Goal: Check status: Check status

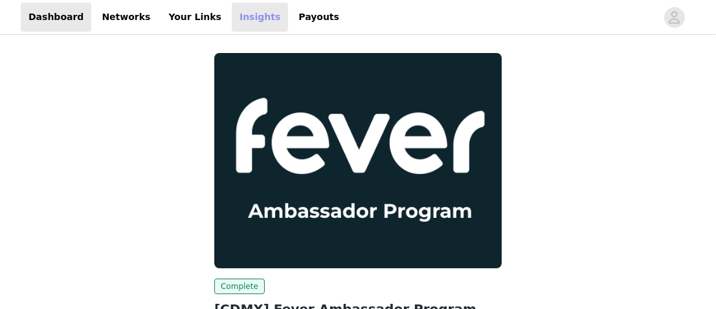
click at [232, 7] on link "Insights" at bounding box center [260, 17] width 56 height 29
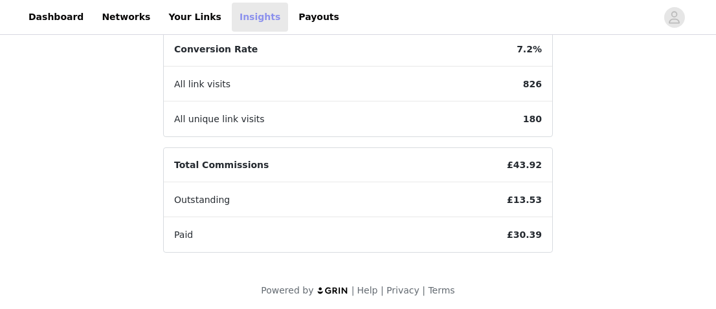
scroll to position [503, 0]
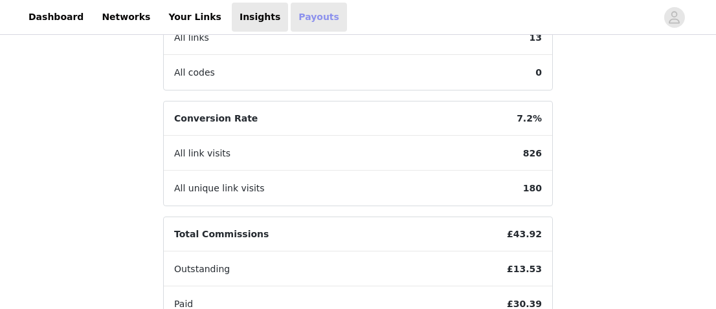
click at [291, 15] on link "Payouts" at bounding box center [319, 17] width 56 height 29
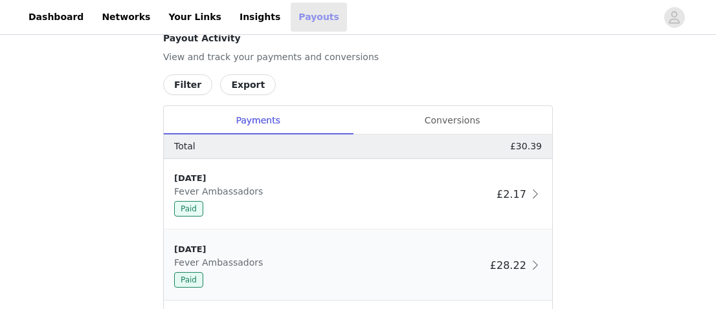
scroll to position [516, 0]
click at [450, 124] on div "Conversions" at bounding box center [452, 121] width 200 height 29
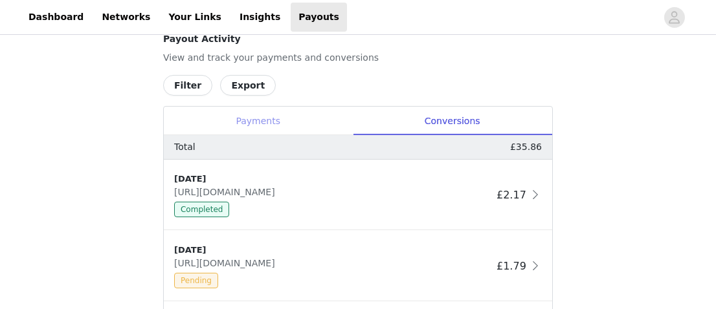
click at [306, 117] on div "Payments" at bounding box center [258, 121] width 188 height 29
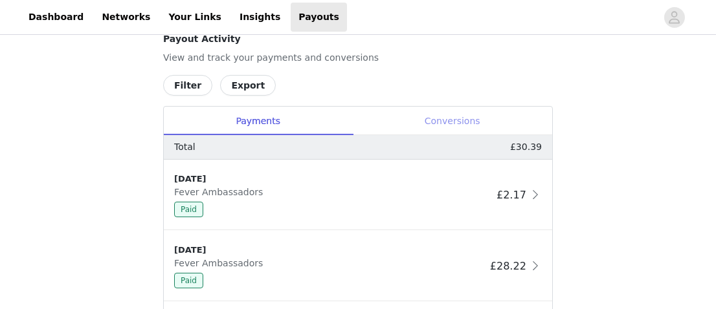
click at [439, 118] on div "Conversions" at bounding box center [452, 121] width 200 height 29
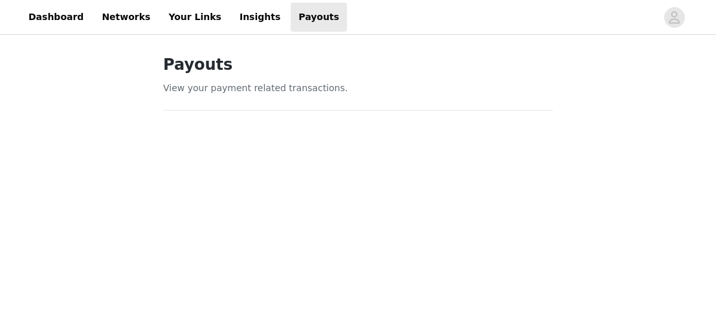
scroll to position [19, 0]
